Goal: Use online tool/utility

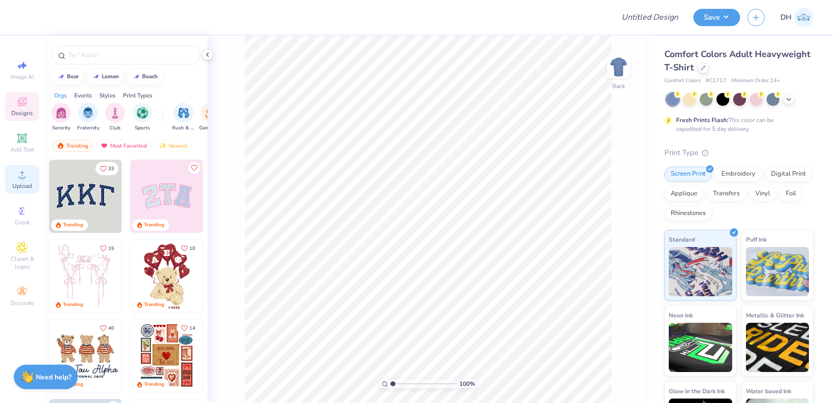
click at [27, 166] on div "Upload" at bounding box center [22, 179] width 34 height 29
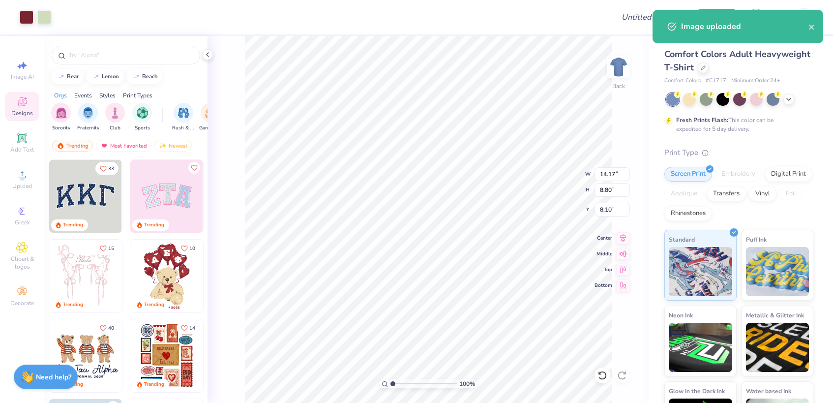
type input "8.93"
type input "5.54"
type input "4.55"
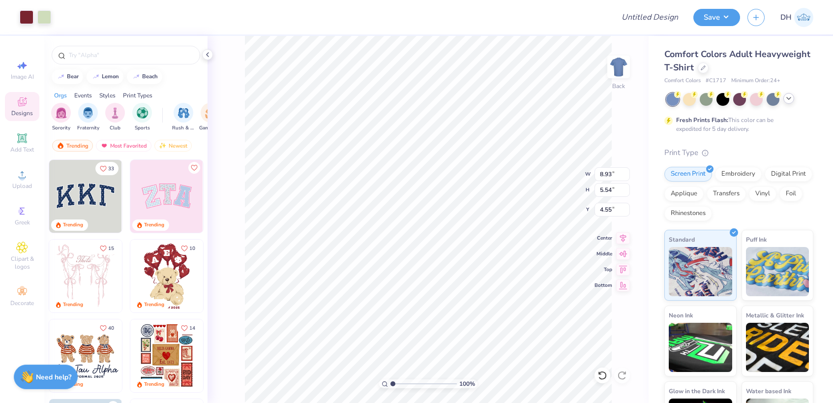
click at [789, 99] on icon at bounding box center [788, 98] width 8 height 8
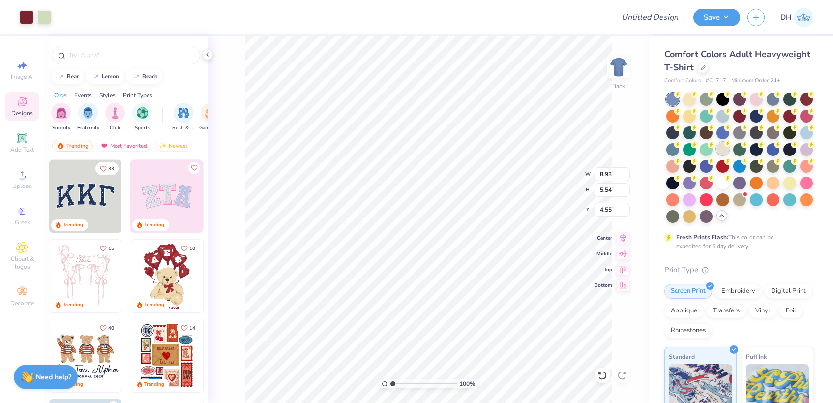
click at [719, 150] on div at bounding box center [722, 148] width 13 height 13
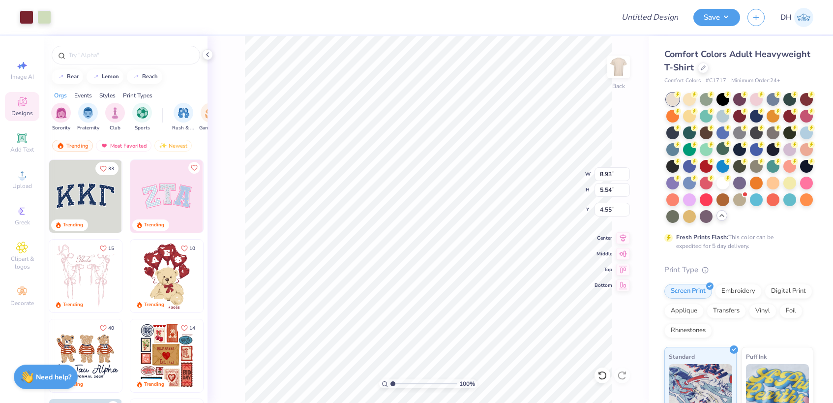
type input "4.26"
type input "2.64"
click at [679, 100] on div at bounding box center [672, 99] width 13 height 13
type input "3.00"
click at [626, 233] on icon at bounding box center [623, 237] width 14 height 12
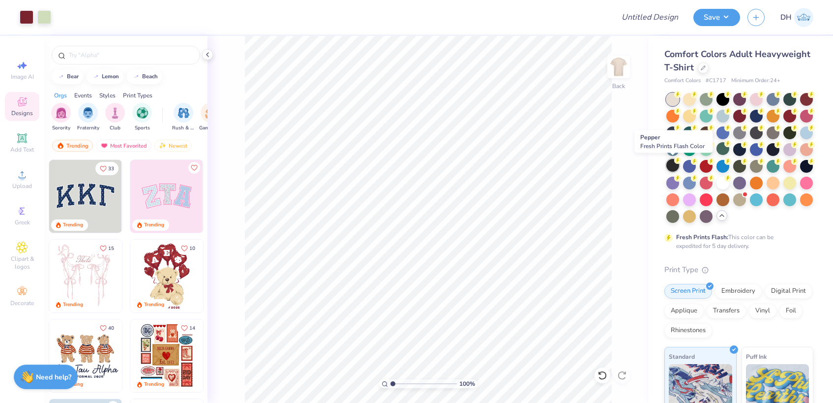
click at [675, 168] on div at bounding box center [672, 165] width 13 height 13
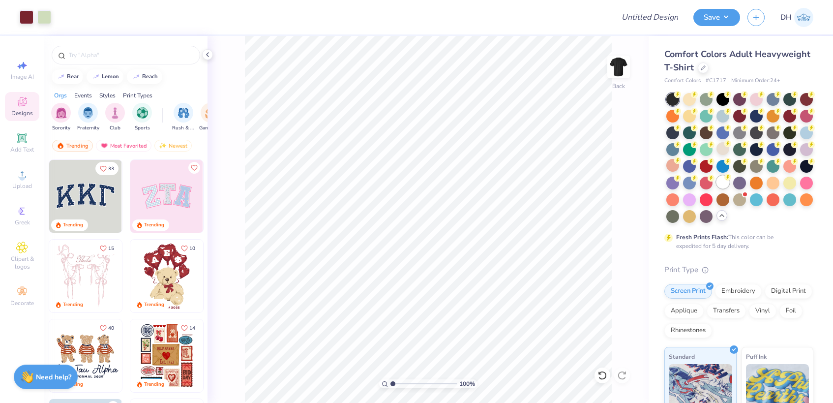
click at [720, 180] on div at bounding box center [722, 181] width 13 height 13
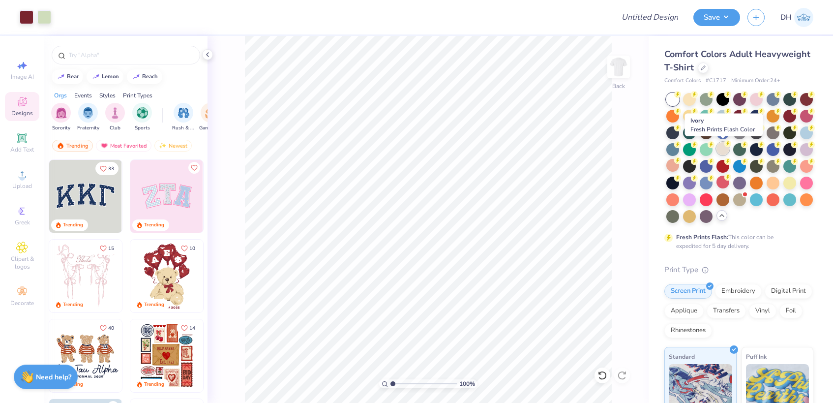
click at [727, 148] on div at bounding box center [722, 148] width 13 height 13
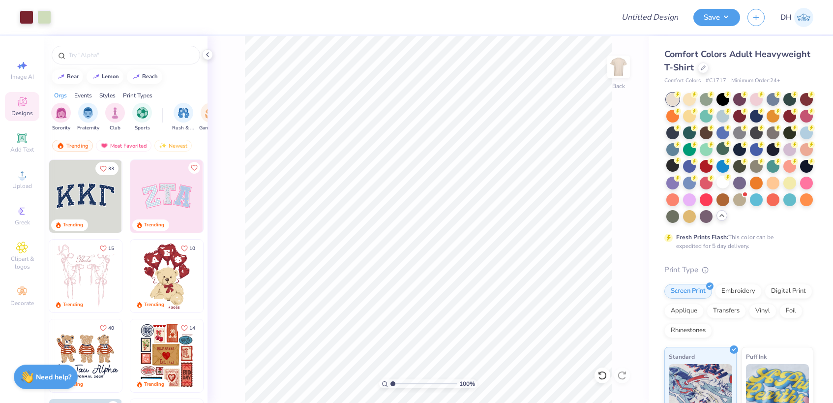
click at [670, 96] on div at bounding box center [672, 99] width 13 height 13
click at [613, 58] on img at bounding box center [618, 66] width 39 height 39
click at [619, 77] on img at bounding box center [618, 66] width 39 height 39
click at [637, 68] on div "100 % Back" at bounding box center [427, 219] width 441 height 367
click at [631, 68] on div "100 % Back" at bounding box center [427, 219] width 441 height 367
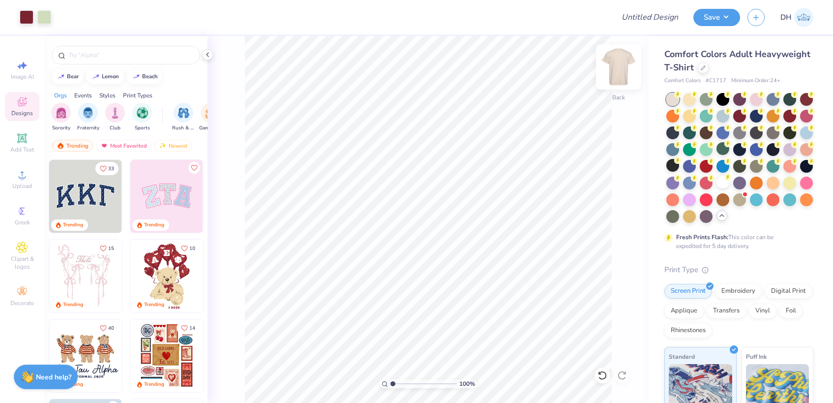
click at [618, 68] on img at bounding box center [618, 66] width 39 height 39
click at [618, 68] on img at bounding box center [619, 67] width 20 height 20
